Goal: Transaction & Acquisition: Purchase product/service

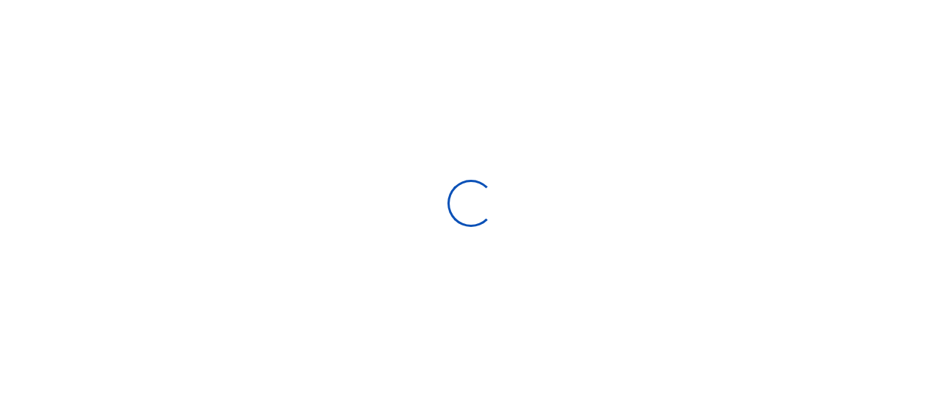
select select
type input "[DATE] - [DATE]"
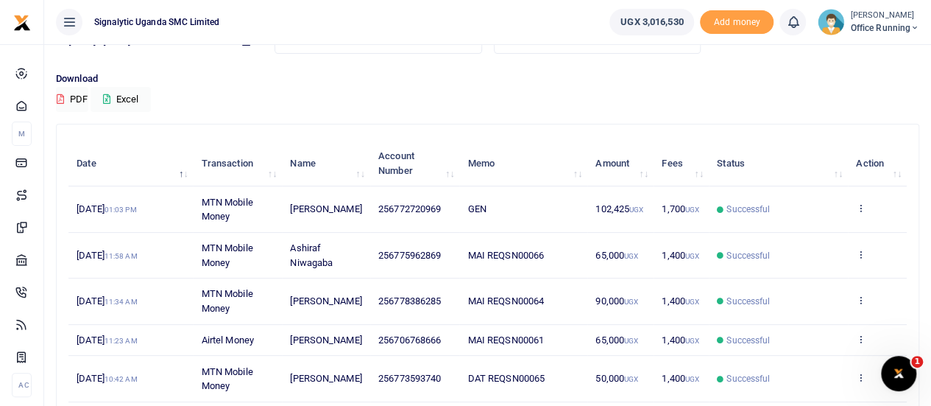
scroll to position [91, 0]
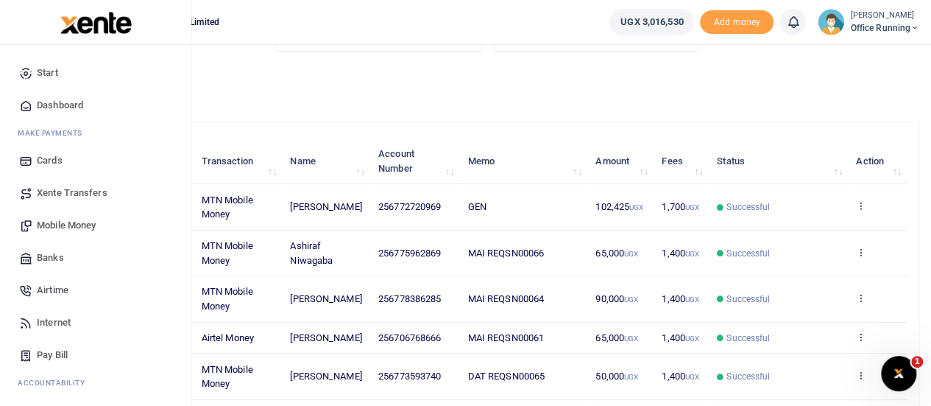
click at [65, 219] on span "Mobile Money" at bounding box center [66, 225] width 59 height 15
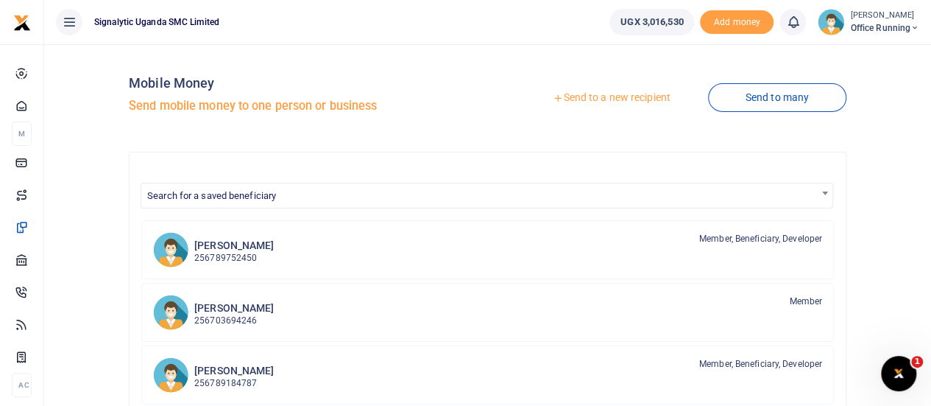
click at [605, 99] on link "Send to a new recipient" at bounding box center [611, 98] width 192 height 27
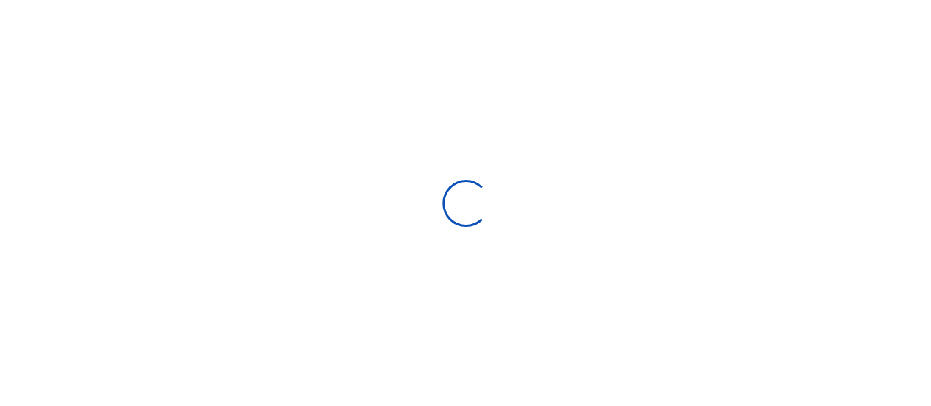
select select
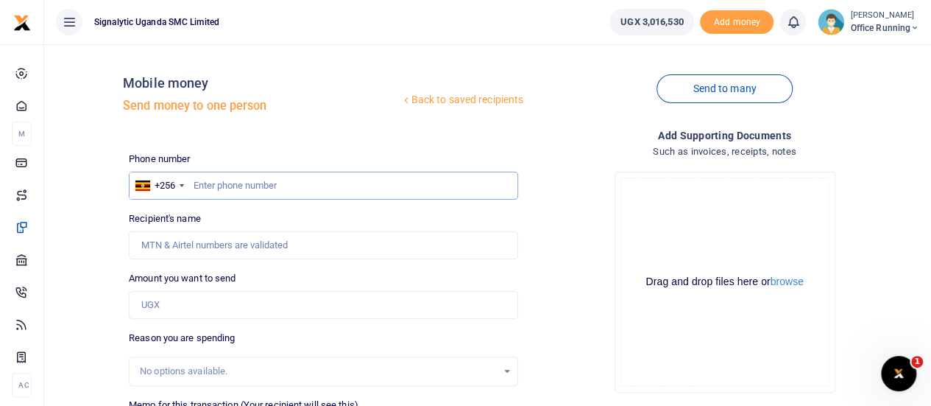
click at [256, 188] on input "text" at bounding box center [323, 186] width 389 height 28
type input "765974574"
type input "[PERSON_NAME] [PERSON_NAME]"
type input "765974574"
click at [218, 292] on input "Amount you want to send" at bounding box center [323, 305] width 389 height 28
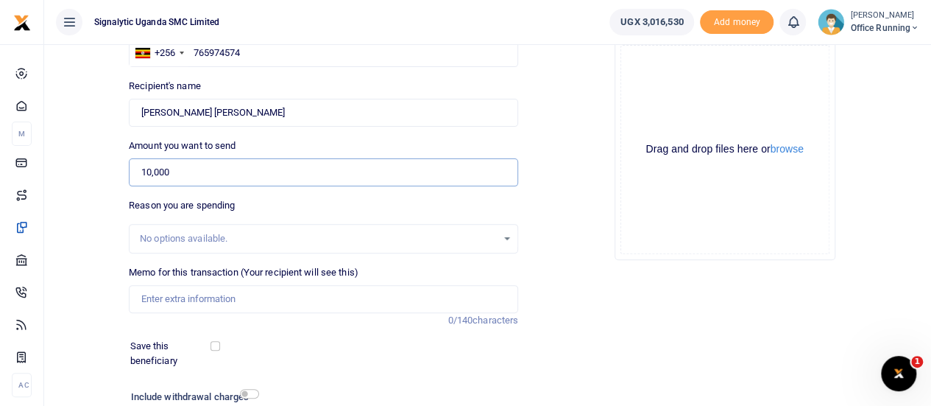
scroll to position [138, 0]
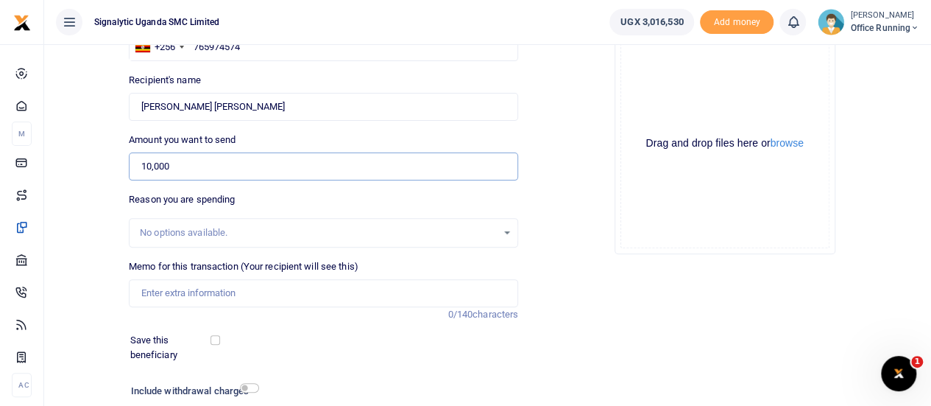
type input "10,000"
click at [219, 229] on div "No options available." at bounding box center [318, 232] width 357 height 15
click at [209, 292] on input "Memo for this transaction (Your recipient will see this)" at bounding box center [323, 293] width 389 height 28
paste input "FieldTrip-00024"
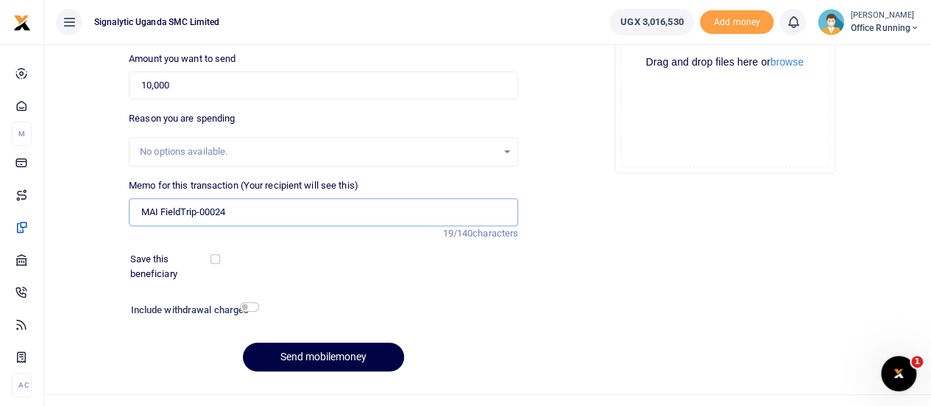
scroll to position [244, 0]
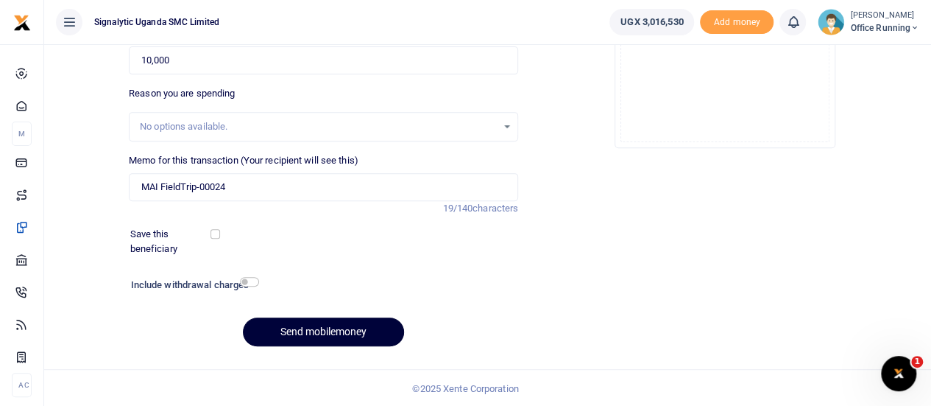
click at [342, 329] on button "Send mobilemoney" at bounding box center [323, 331] width 161 height 29
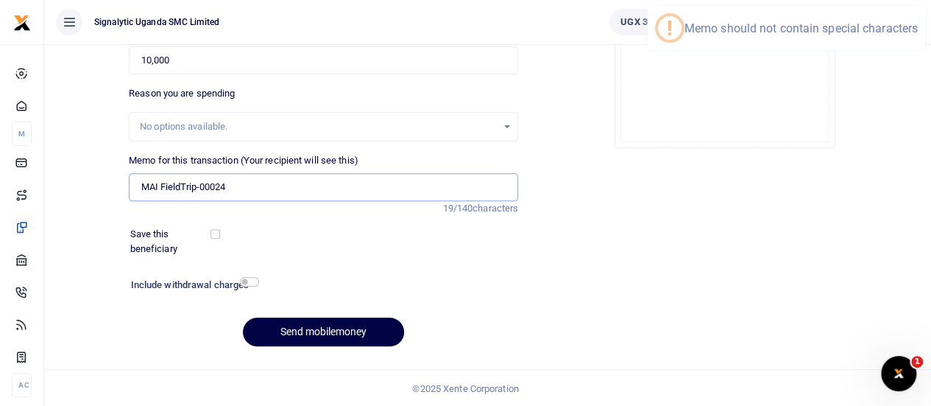
click at [199, 186] on input "MAI FieldTrip-00024" at bounding box center [323, 187] width 389 height 28
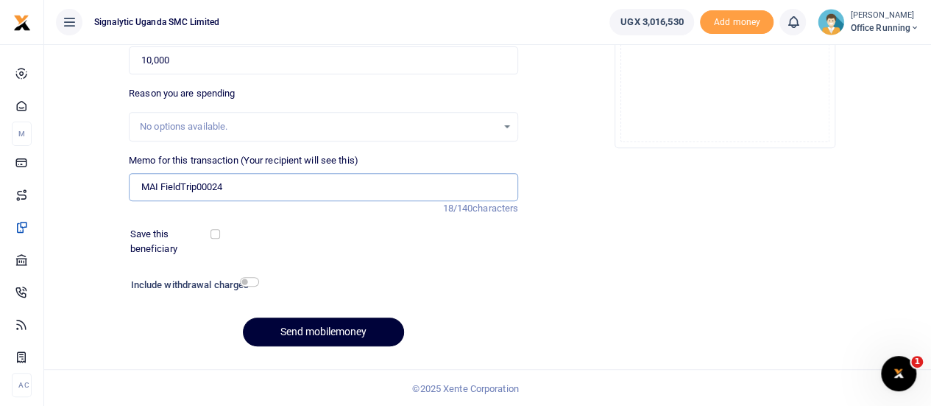
type input "MAI FieldTrip00024"
click at [334, 329] on button "Send mobilemoney" at bounding box center [323, 331] width 161 height 29
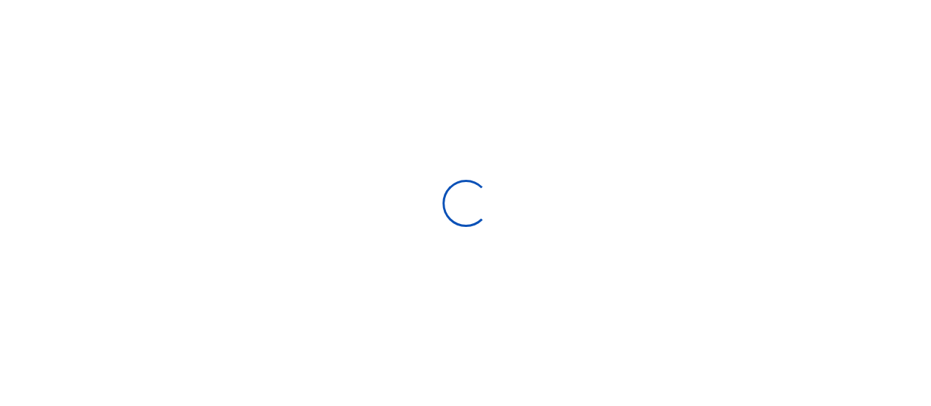
select select "Loading bundles"
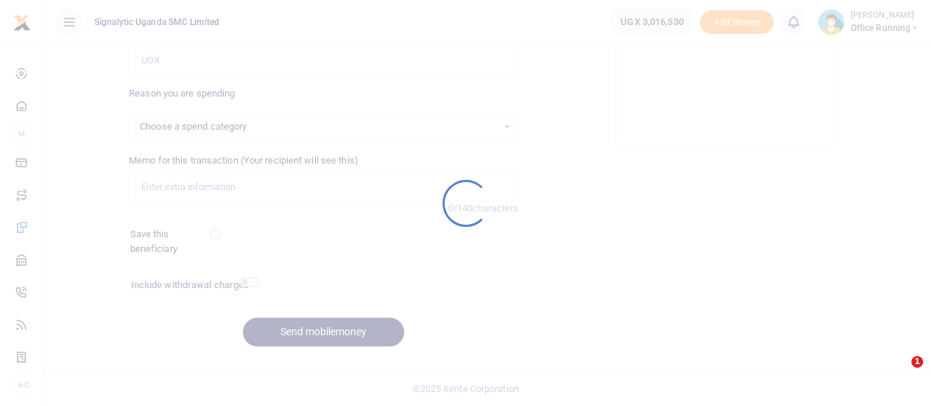
select select
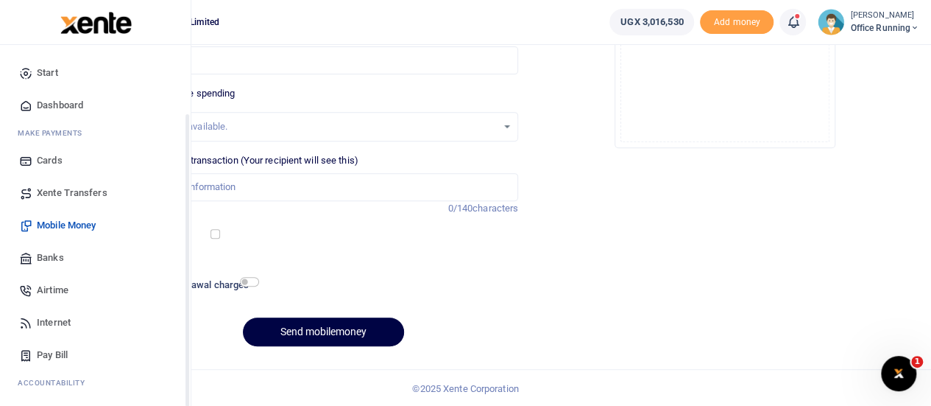
scroll to position [152, 0]
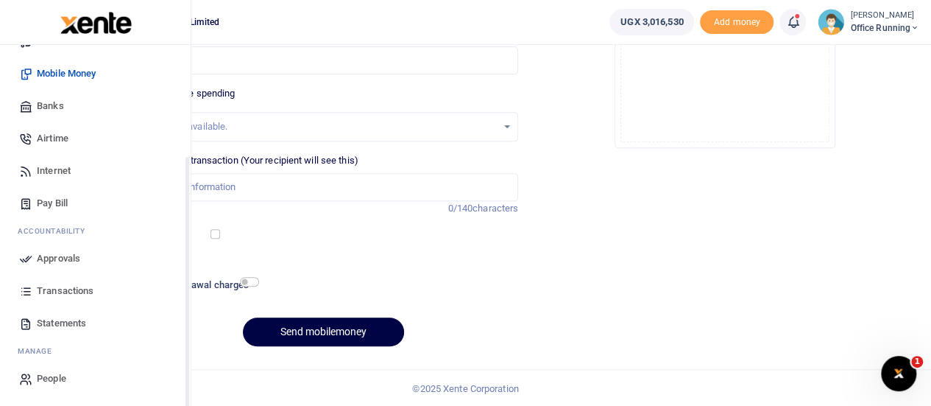
click at [59, 254] on span "Approvals" at bounding box center [58, 258] width 43 height 15
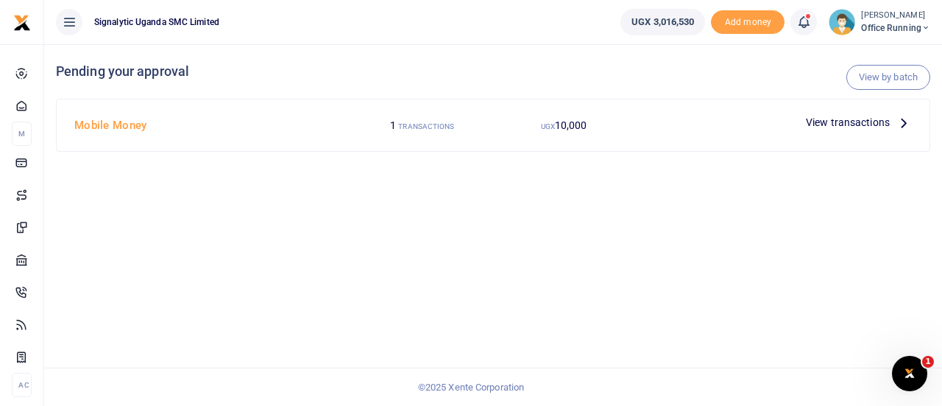
click at [835, 133] on div "View transactions" at bounding box center [859, 122] width 118 height 22
click at [836, 119] on span "View transactions" at bounding box center [848, 122] width 84 height 16
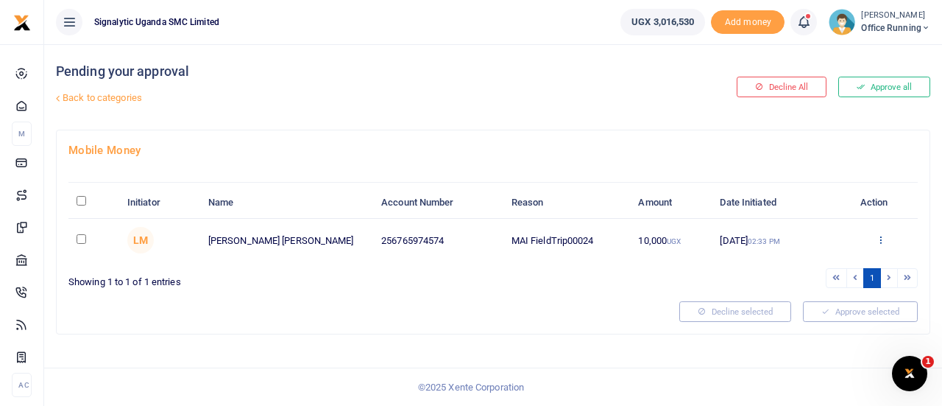
click at [880, 237] on icon at bounding box center [881, 239] width 10 height 10
click at [808, 264] on link "Approve" at bounding box center [827, 263] width 116 height 21
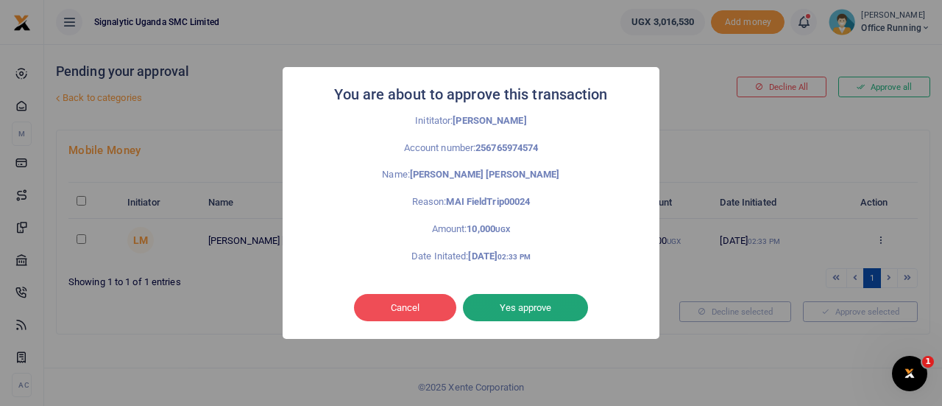
click at [509, 306] on button "Yes approve" at bounding box center [525, 308] width 125 height 28
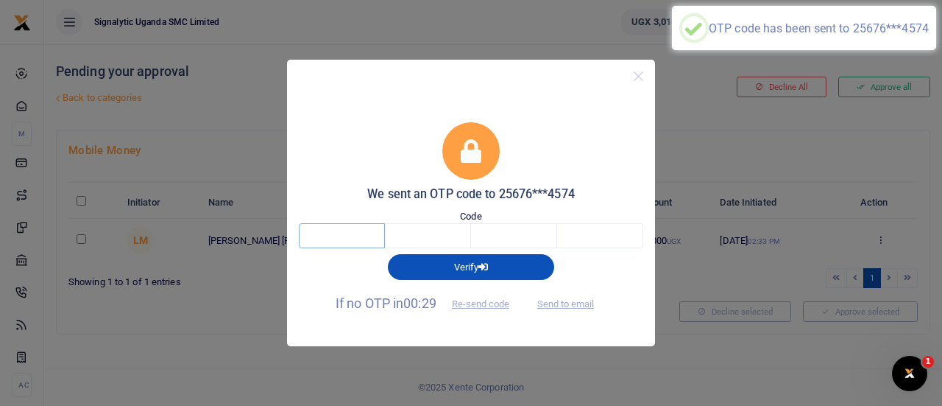
click at [331, 234] on input "text" at bounding box center [342, 235] width 86 height 25
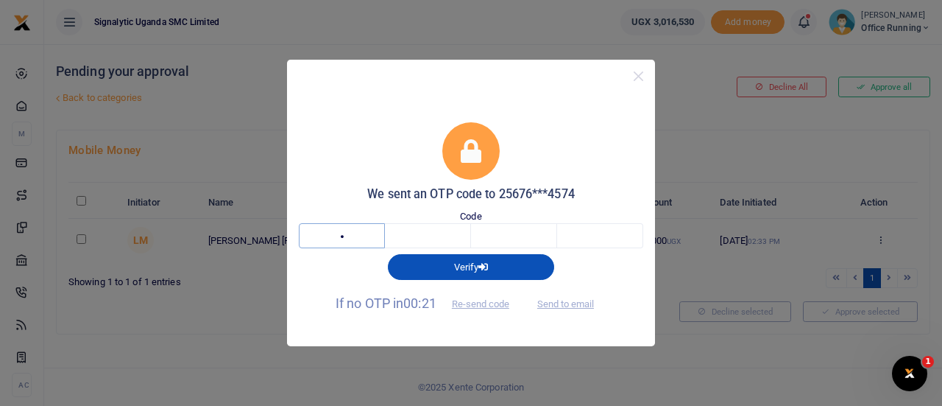
type input "9"
type input "8"
type input "0"
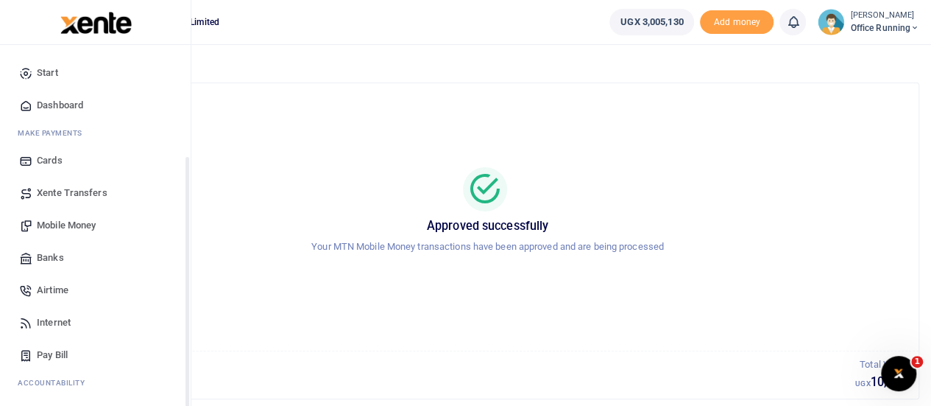
scroll to position [152, 0]
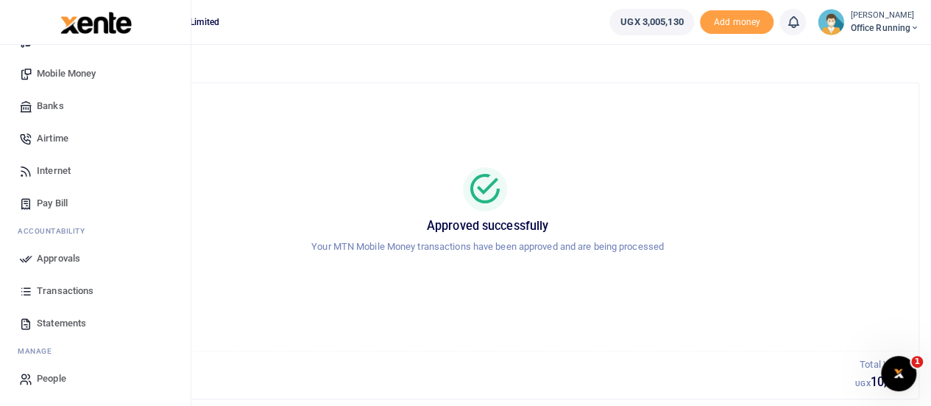
click at [50, 256] on span "Approvals" at bounding box center [58, 258] width 43 height 15
click at [52, 291] on span "Transactions" at bounding box center [65, 290] width 57 height 15
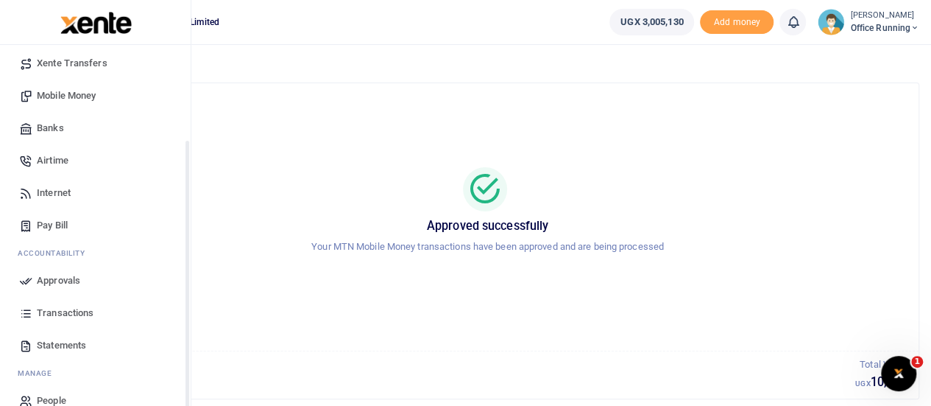
click at [74, 306] on span "Transactions" at bounding box center [65, 313] width 57 height 15
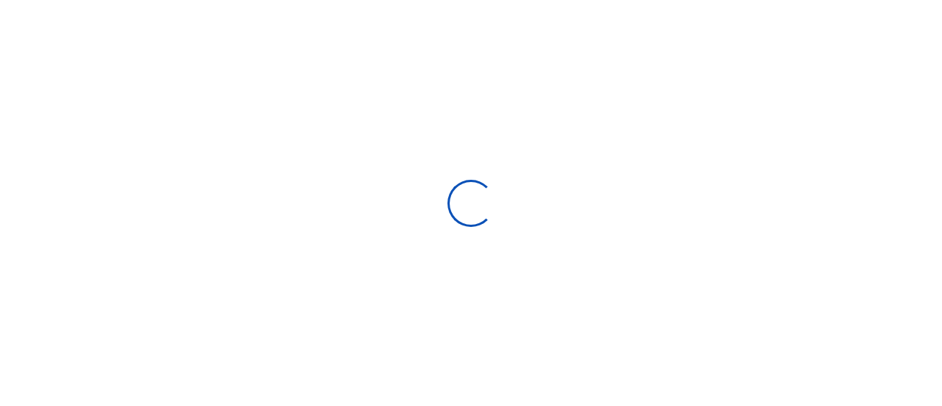
select select
type input "[DATE] - [DATE]"
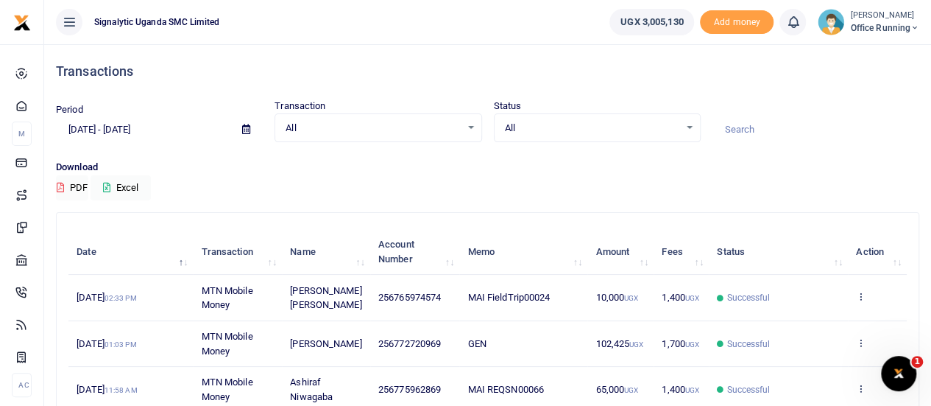
click at [855, 297] on td "View details Send again" at bounding box center [877, 298] width 59 height 46
click at [867, 291] on td "View details Send again" at bounding box center [877, 298] width 59 height 46
click at [859, 295] on icon at bounding box center [861, 296] width 10 height 10
click at [804, 320] on link "View details" at bounding box center [807, 321] width 116 height 21
